Goal: Navigation & Orientation: Find specific page/section

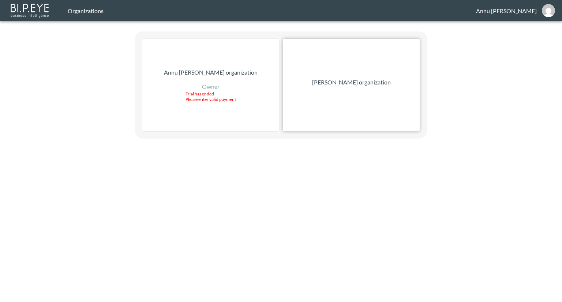
click at [376, 79] on p "[PERSON_NAME] organization" at bounding box center [351, 82] width 79 height 9
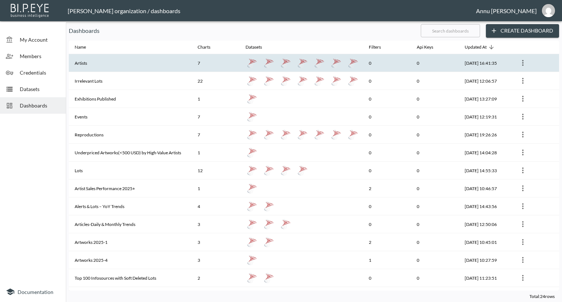
click at [138, 66] on th "Artists" at bounding box center [130, 63] width 123 height 18
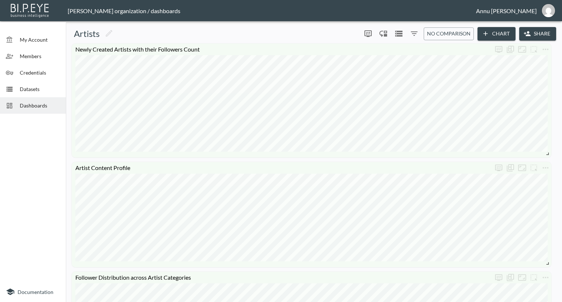
click at [35, 90] on span "Datasets" at bounding box center [40, 89] width 40 height 8
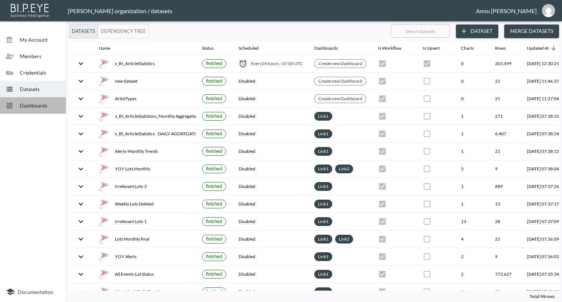
click at [34, 102] on span "Dashboards" at bounding box center [40, 106] width 40 height 8
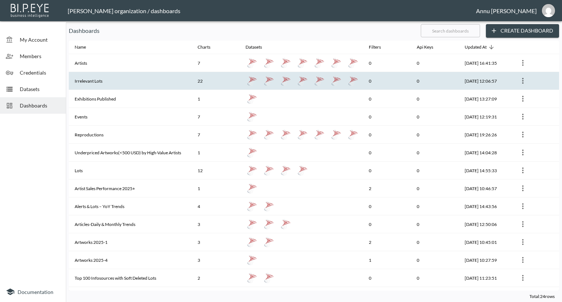
click at [101, 74] on th "Irrelevant Lots" at bounding box center [130, 81] width 123 height 18
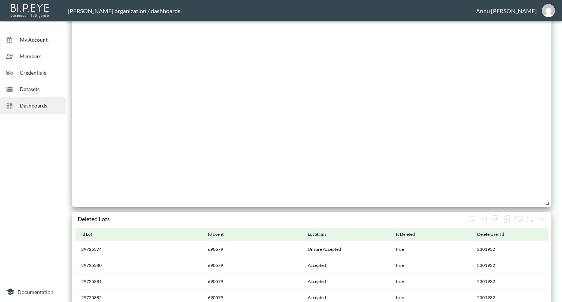
scroll to position [901, 0]
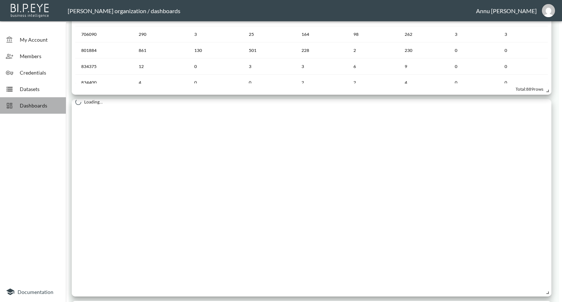
click at [39, 101] on div "Dashboards" at bounding box center [33, 105] width 66 height 16
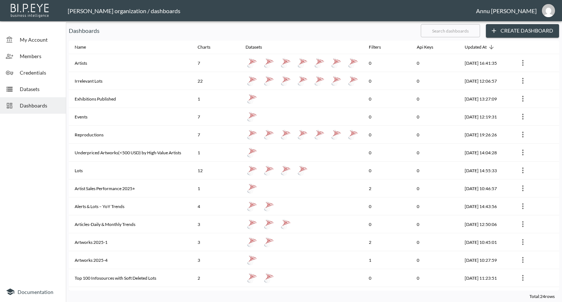
click at [40, 91] on span "Datasets" at bounding box center [40, 89] width 40 height 8
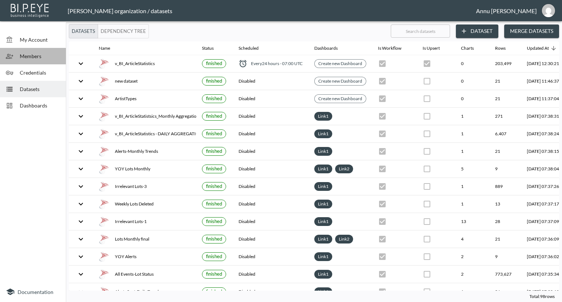
click at [44, 59] on span "Members" at bounding box center [40, 56] width 40 height 8
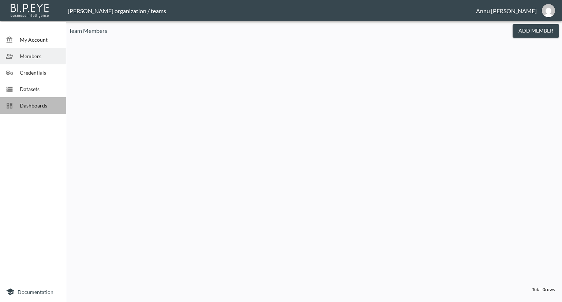
click at [38, 101] on div "Dashboards" at bounding box center [33, 105] width 66 height 16
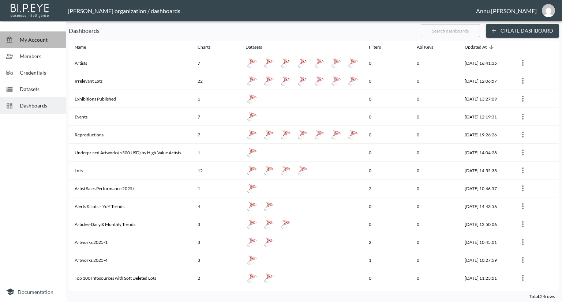
click at [42, 38] on span "My Account" at bounding box center [40, 40] width 40 height 8
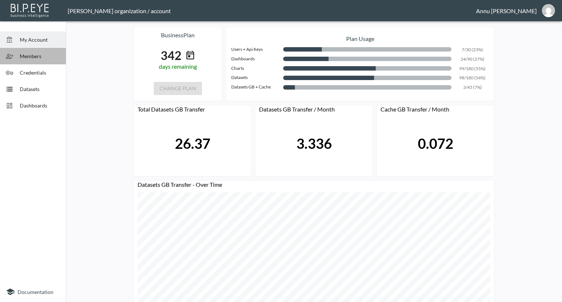
click at [40, 59] on span "Members" at bounding box center [40, 56] width 40 height 8
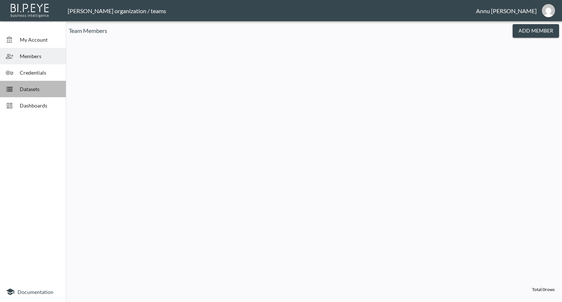
click at [51, 91] on span "Datasets" at bounding box center [40, 89] width 40 height 8
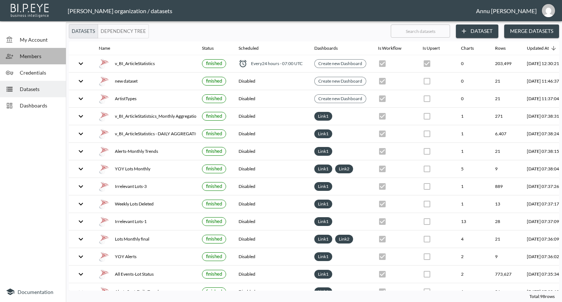
click at [38, 55] on span "Members" at bounding box center [40, 56] width 40 height 8
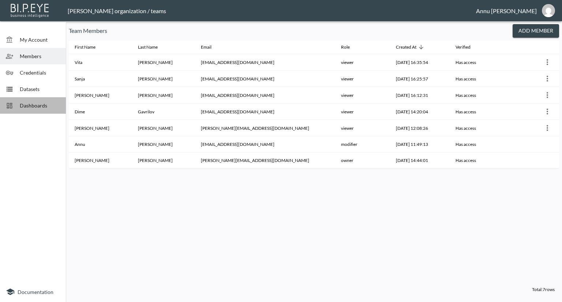
click at [36, 109] on span "Dashboards" at bounding box center [40, 106] width 40 height 8
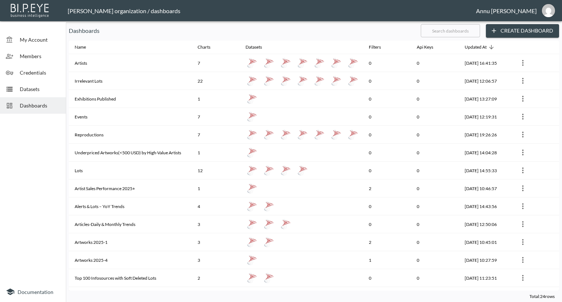
click at [45, 107] on span "Dashboards" at bounding box center [40, 106] width 40 height 8
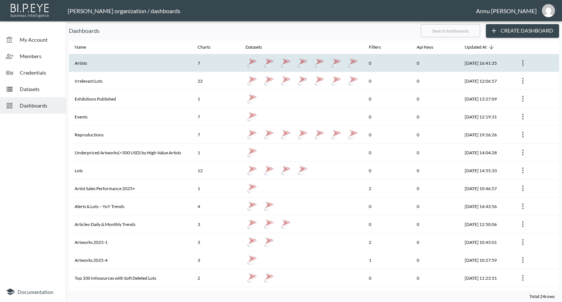
click at [93, 59] on th "Artists" at bounding box center [130, 63] width 123 height 18
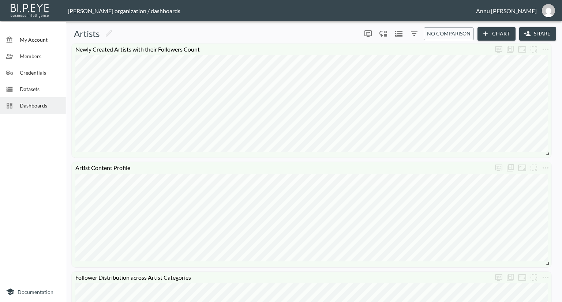
click at [36, 106] on span "Dashboards" at bounding box center [40, 106] width 40 height 8
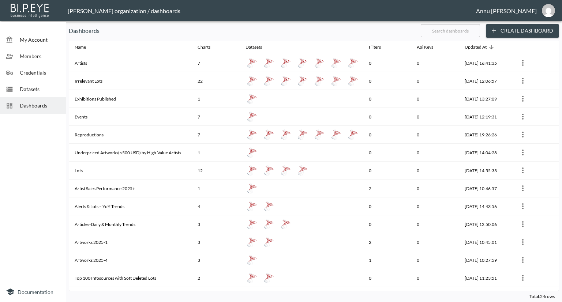
drag, startPoint x: 28, startPoint y: 90, endPoint x: 40, endPoint y: 64, distance: 27.8
click at [28, 90] on span "Datasets" at bounding box center [40, 89] width 40 height 8
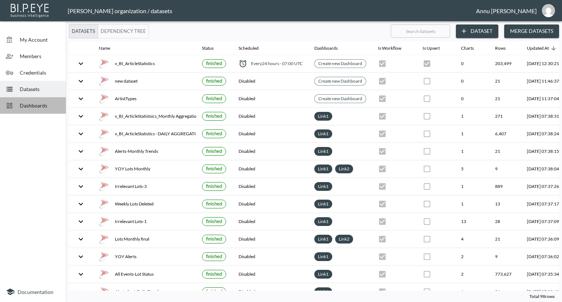
click at [42, 101] on div "Dashboards" at bounding box center [33, 105] width 66 height 16
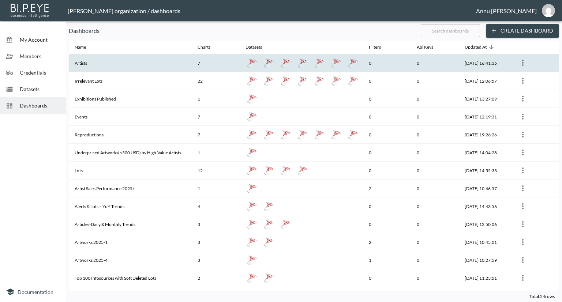
click at [93, 68] on th "Artists" at bounding box center [130, 63] width 123 height 18
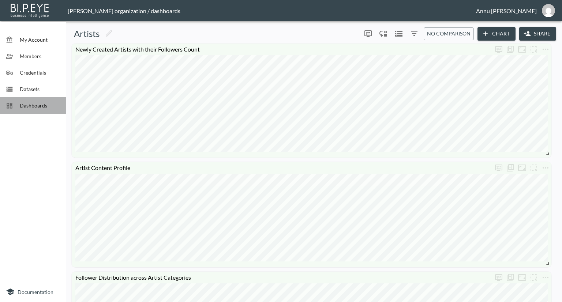
click at [32, 107] on span "Dashboards" at bounding box center [40, 106] width 40 height 8
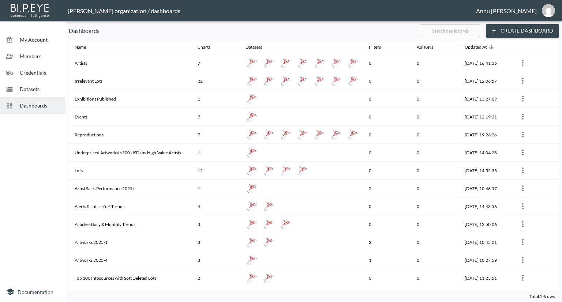
click at [408, 301] on div "Total: 24 rows" at bounding box center [314, 296] width 490 height 11
click at [47, 87] on span "Datasets" at bounding box center [40, 89] width 40 height 8
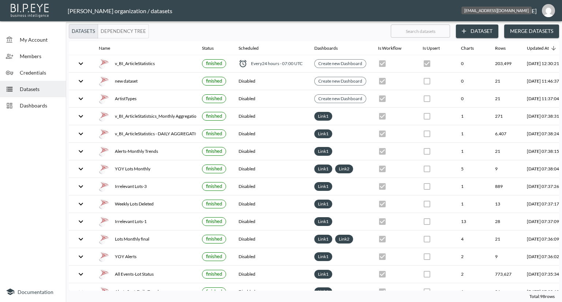
click at [546, 11] on img "annu@mutualart.com" at bounding box center [548, 10] width 13 height 13
click at [518, 46] on li "Logout" at bounding box center [529, 41] width 63 height 13
